Goal: Task Accomplishment & Management: Use online tool/utility

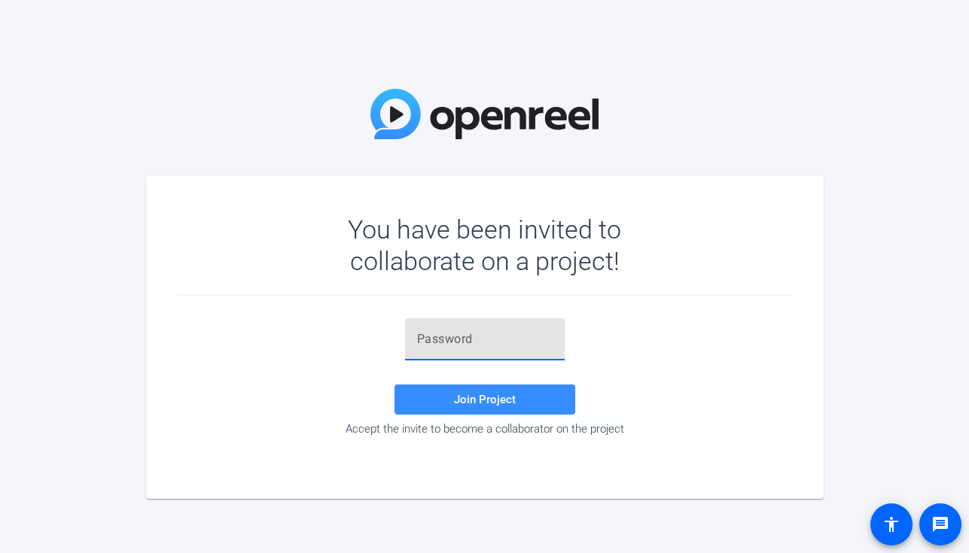
click at [486, 345] on input "text" at bounding box center [485, 340] width 136 height 18
paste input "ifB=I9"
type input "ifB=I9"
click at [428, 395] on span at bounding box center [485, 400] width 181 height 36
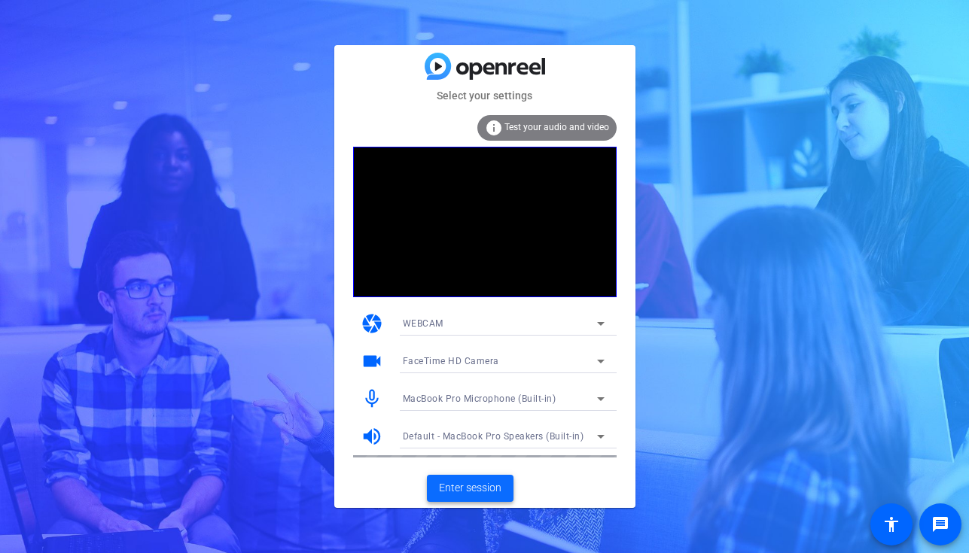
click at [468, 488] on span "Enter session" at bounding box center [470, 488] width 63 height 16
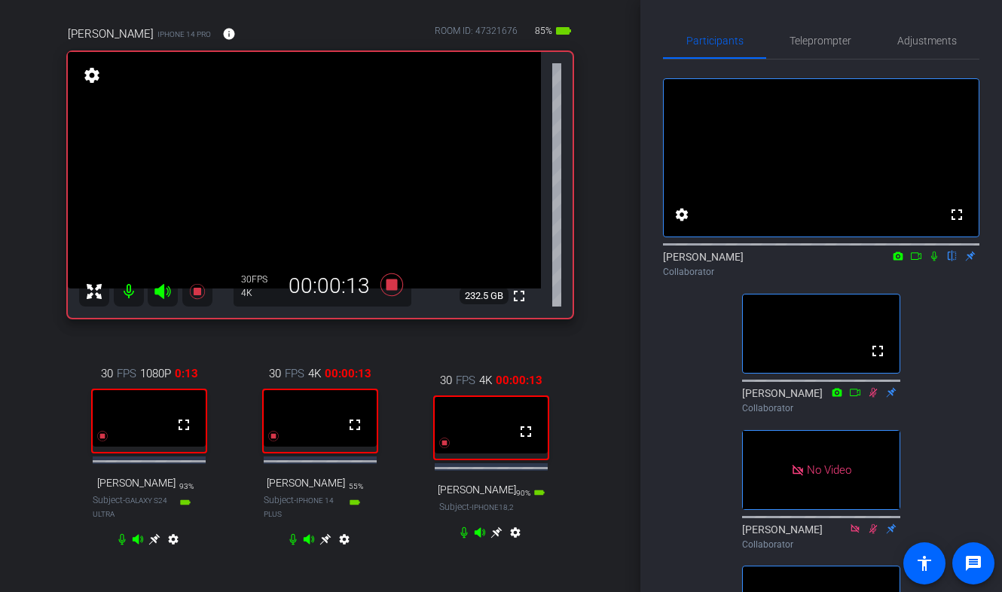
click at [934, 261] on icon at bounding box center [934, 256] width 12 height 11
click at [934, 261] on icon at bounding box center [934, 257] width 8 height 10
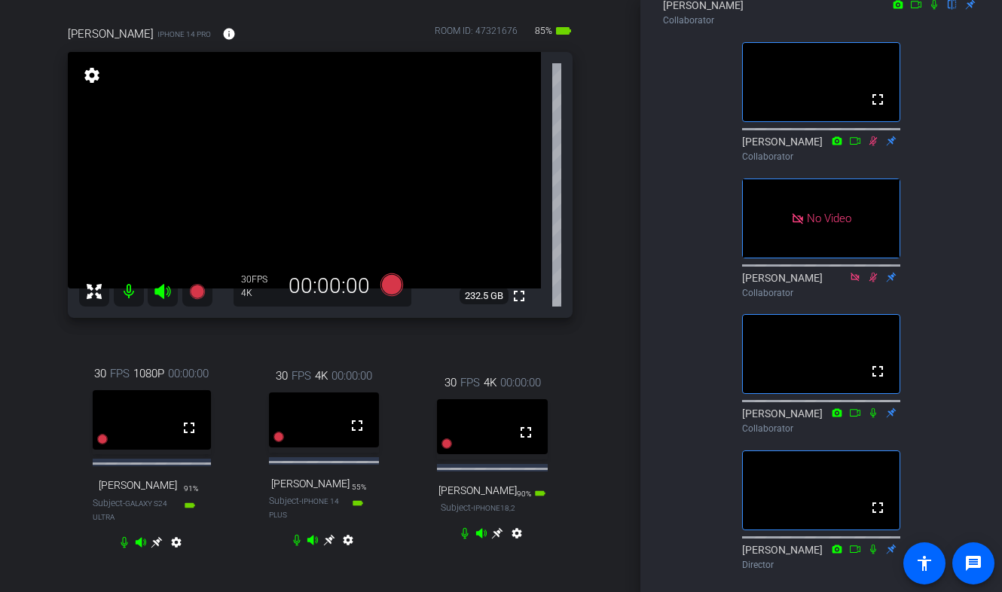
scroll to position [249, 0]
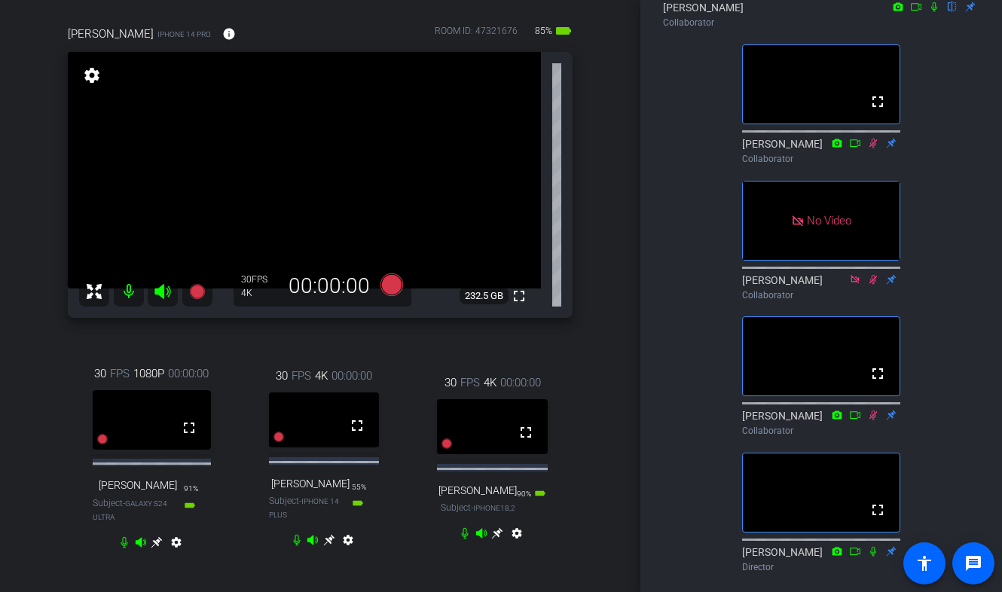
click at [952, 177] on div "fullscreen settings [PERSON_NAME] flip Collaborator fullscreen [PERSON_NAME] Co…" at bounding box center [821, 194] width 316 height 768
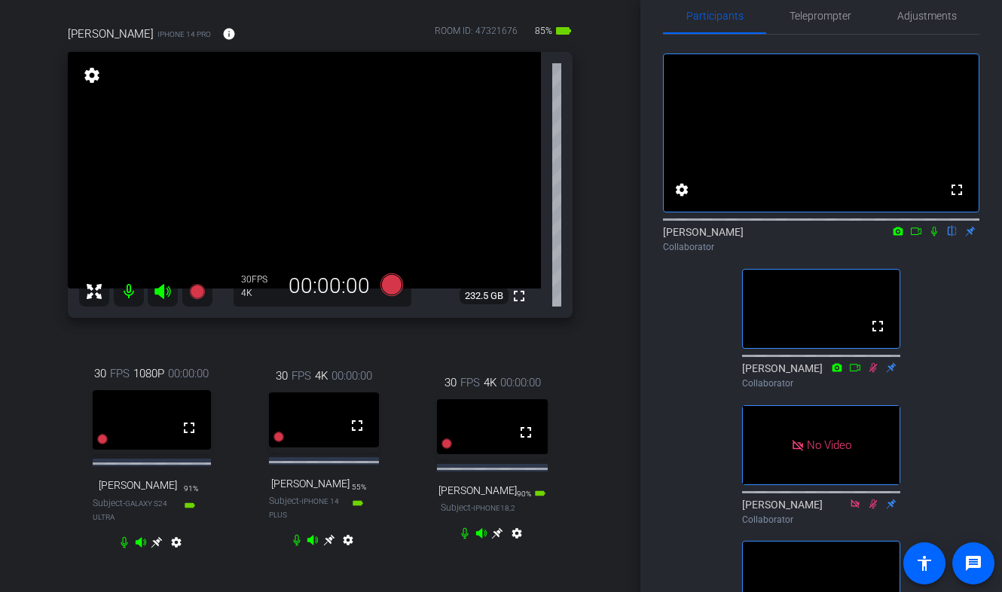
scroll to position [0, 0]
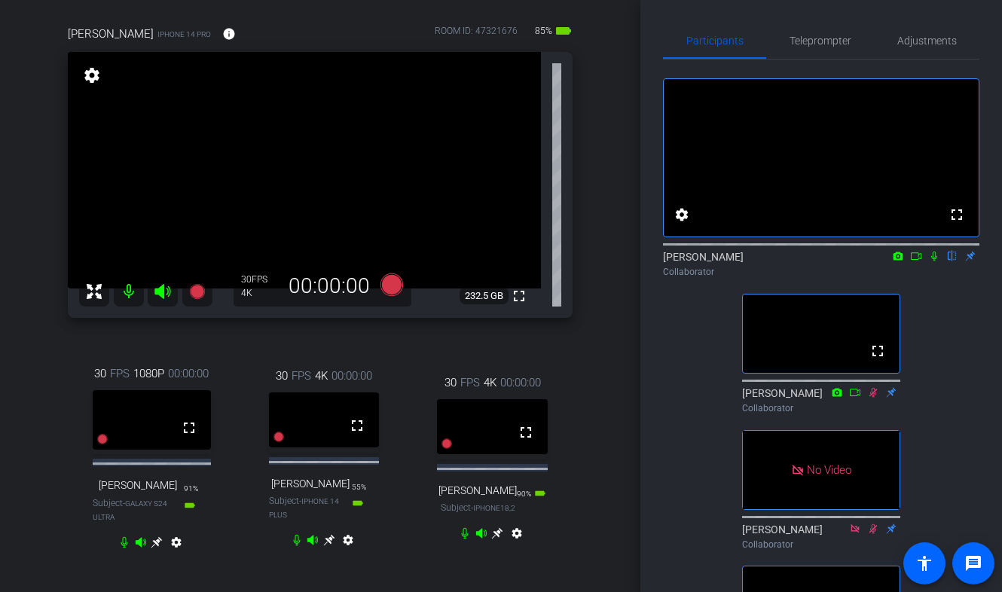
click at [957, 355] on div "fullscreen settings [PERSON_NAME] flip Collaborator fullscreen [PERSON_NAME] Co…" at bounding box center [821, 443] width 316 height 768
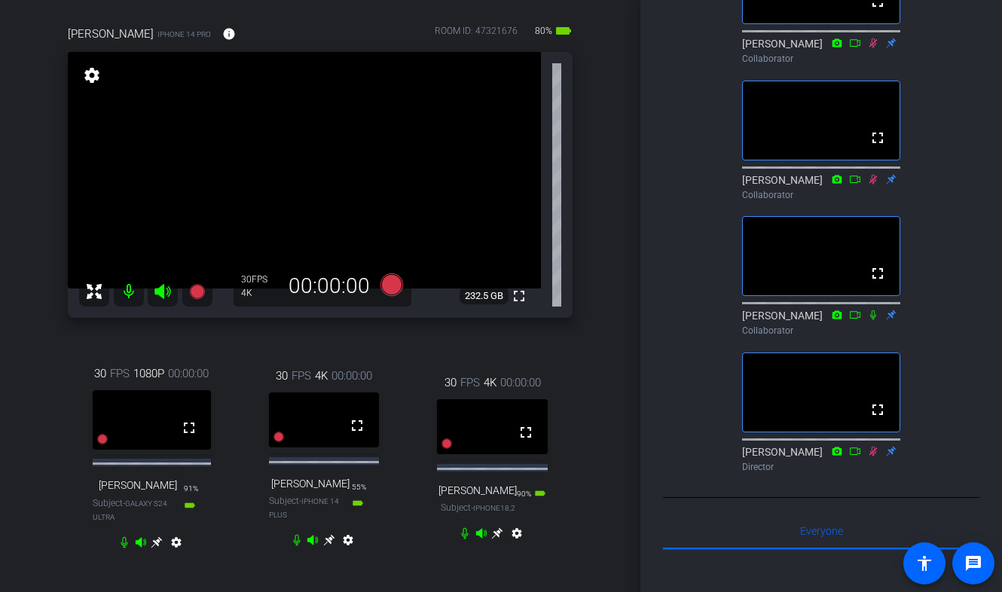
scroll to position [313, 0]
